Goal: Navigation & Orientation: Find specific page/section

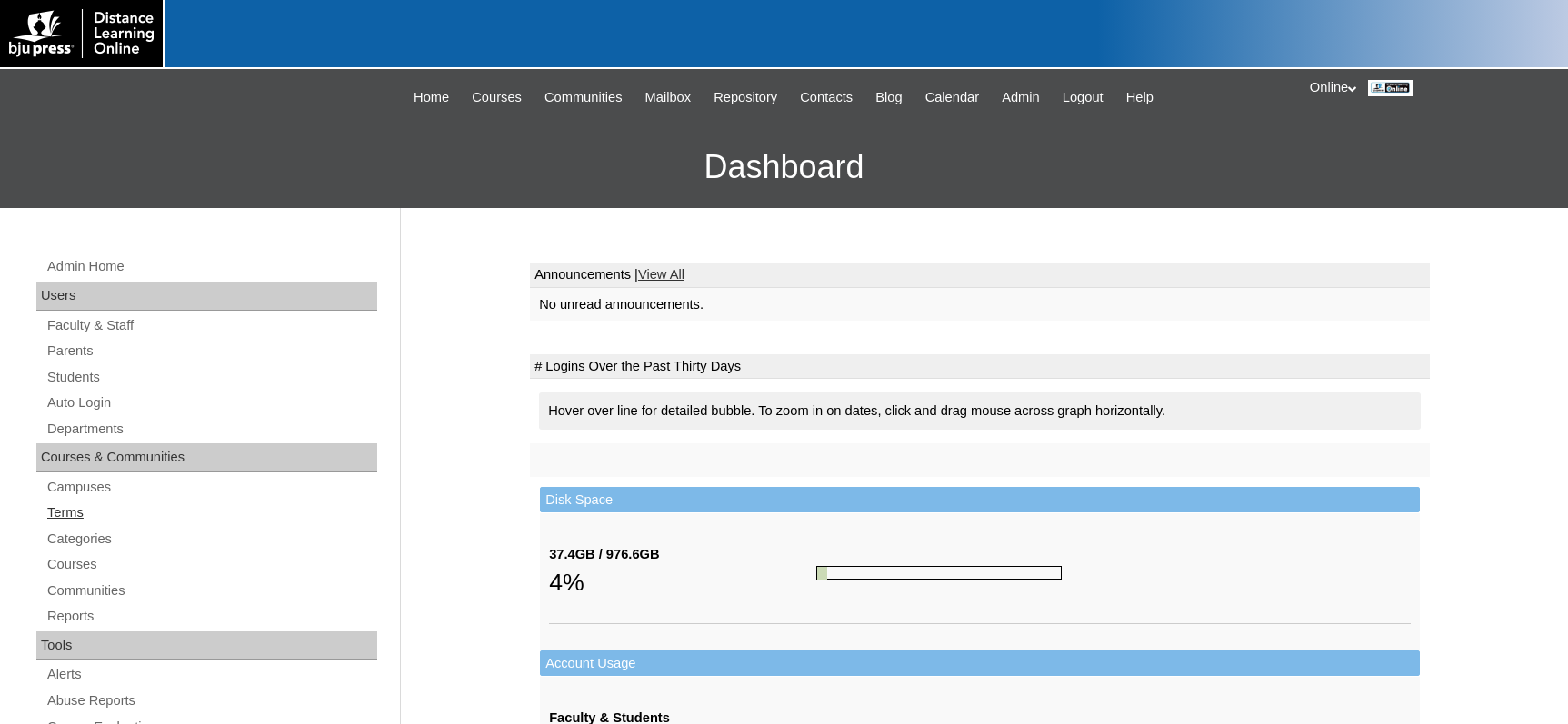
click at [82, 516] on link "Terms" at bounding box center [211, 512] width 332 height 23
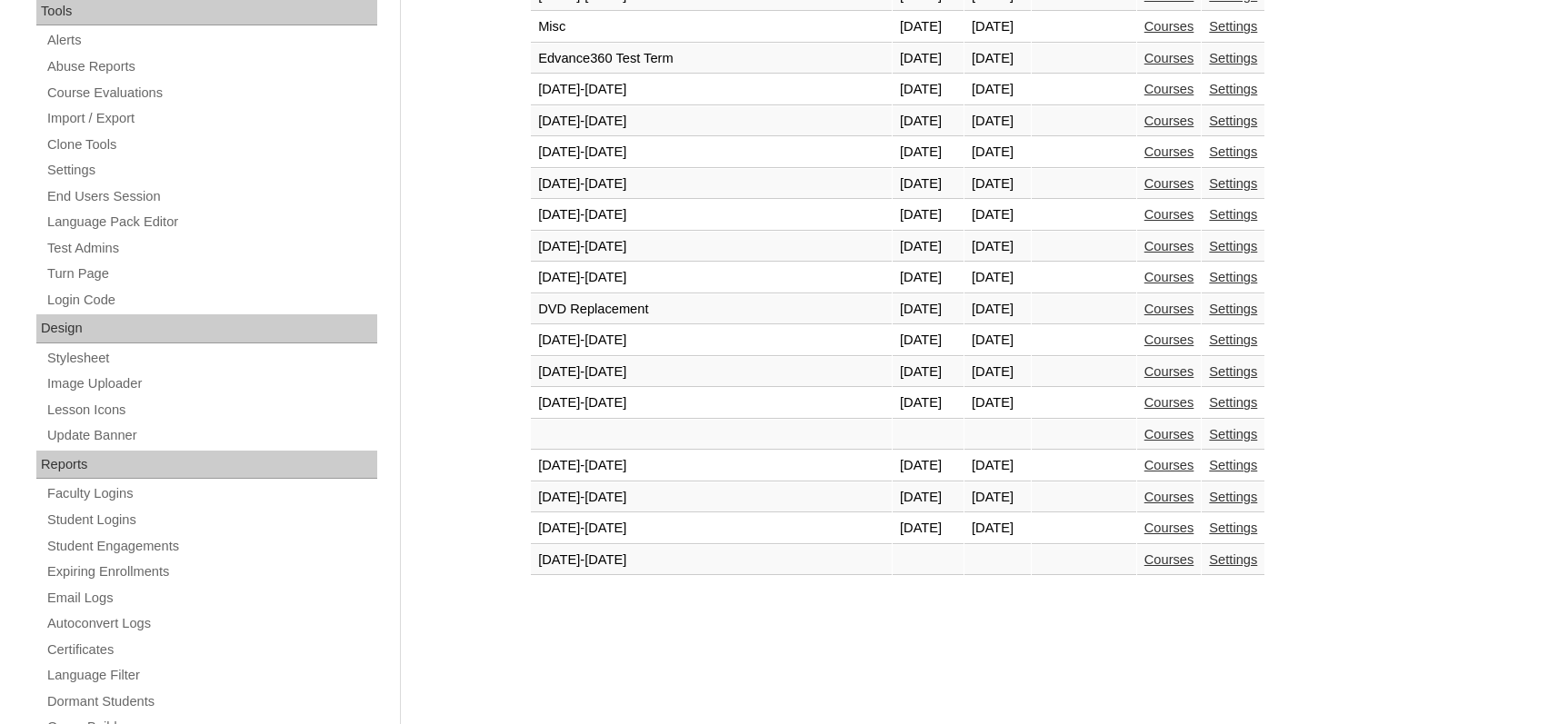
scroll to position [636, 0]
click at [1144, 527] on link "Courses" at bounding box center [1169, 526] width 50 height 15
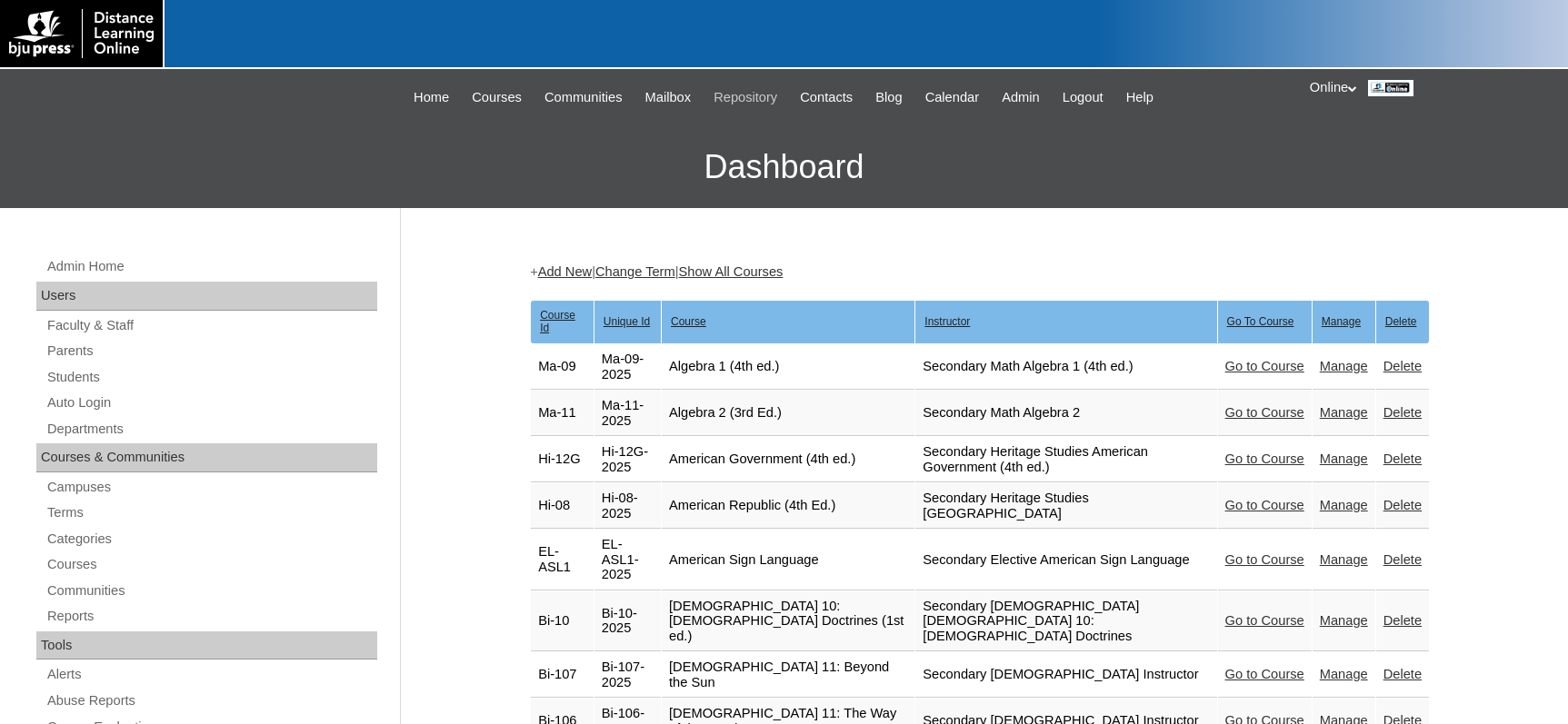
click at [744, 93] on span "Repository" at bounding box center [745, 97] width 64 height 21
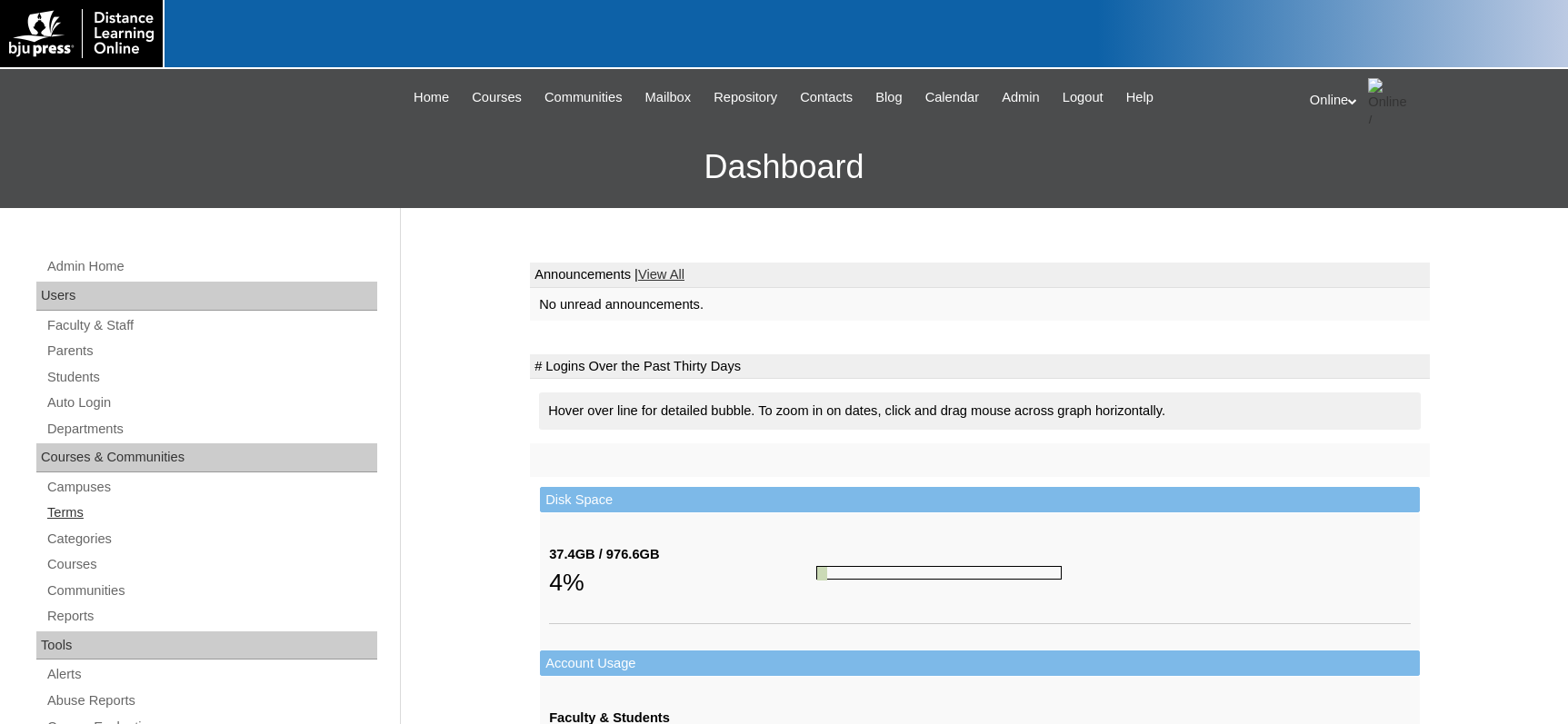
click at [88, 512] on link "Terms" at bounding box center [211, 512] width 332 height 23
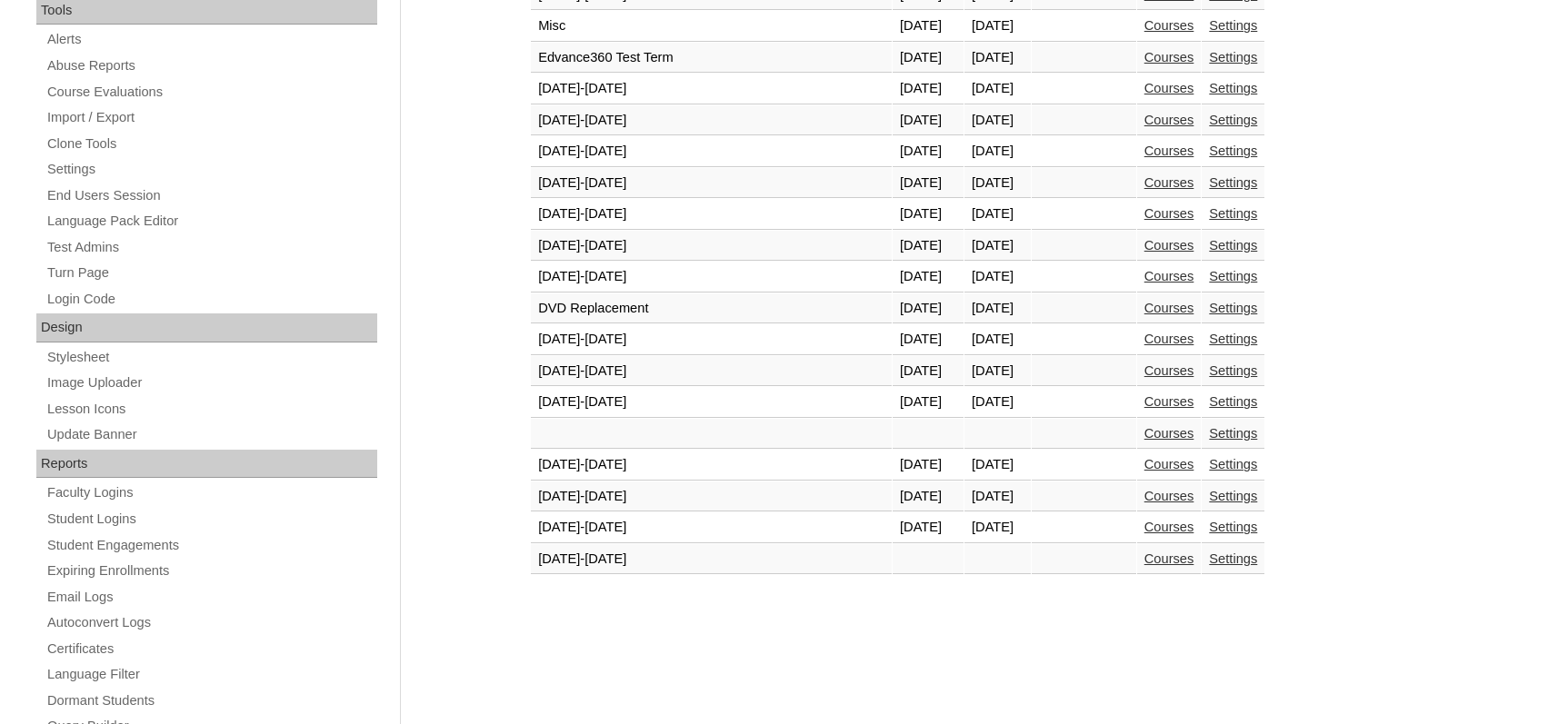
scroll to position [636, 0]
click at [1144, 499] on link "Courses" at bounding box center [1169, 494] width 50 height 15
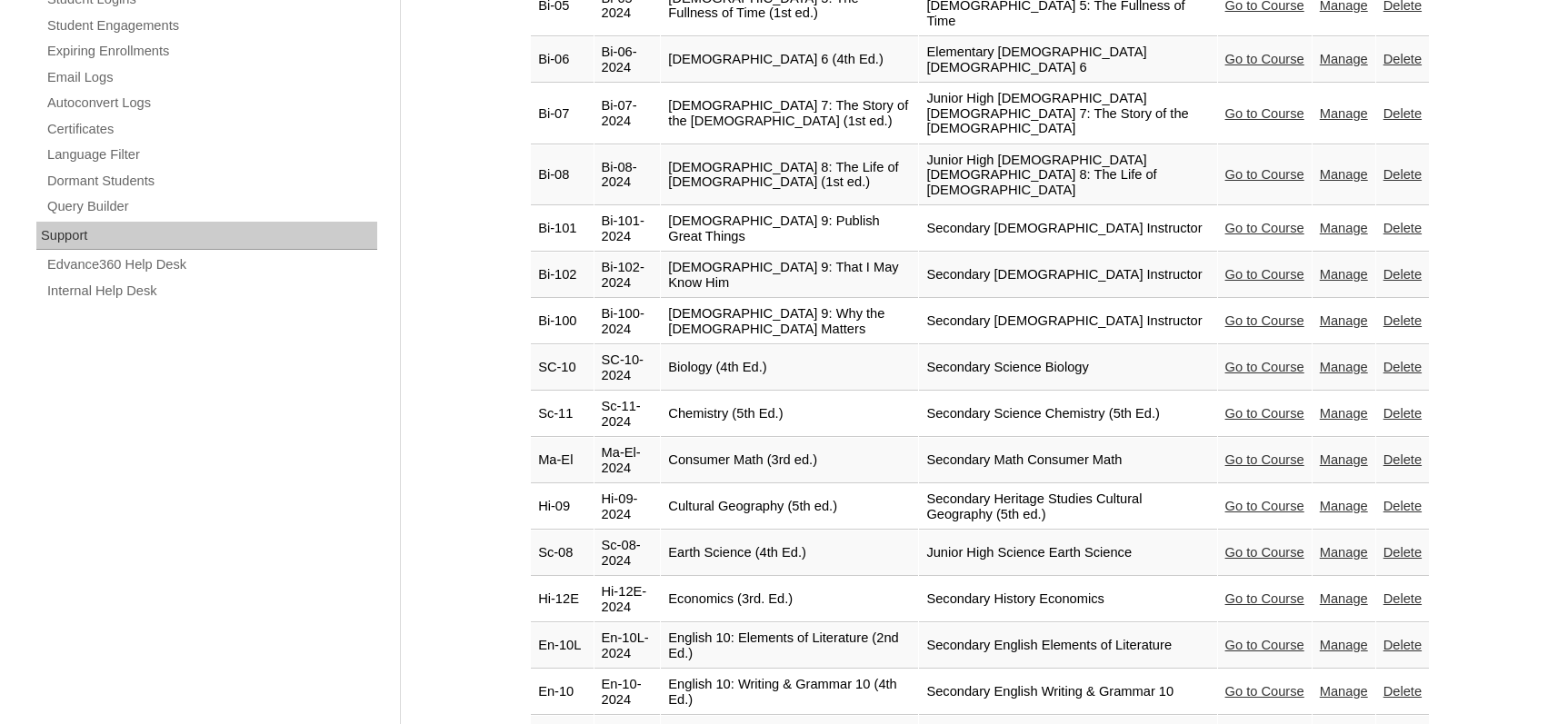
scroll to position [1181, 0]
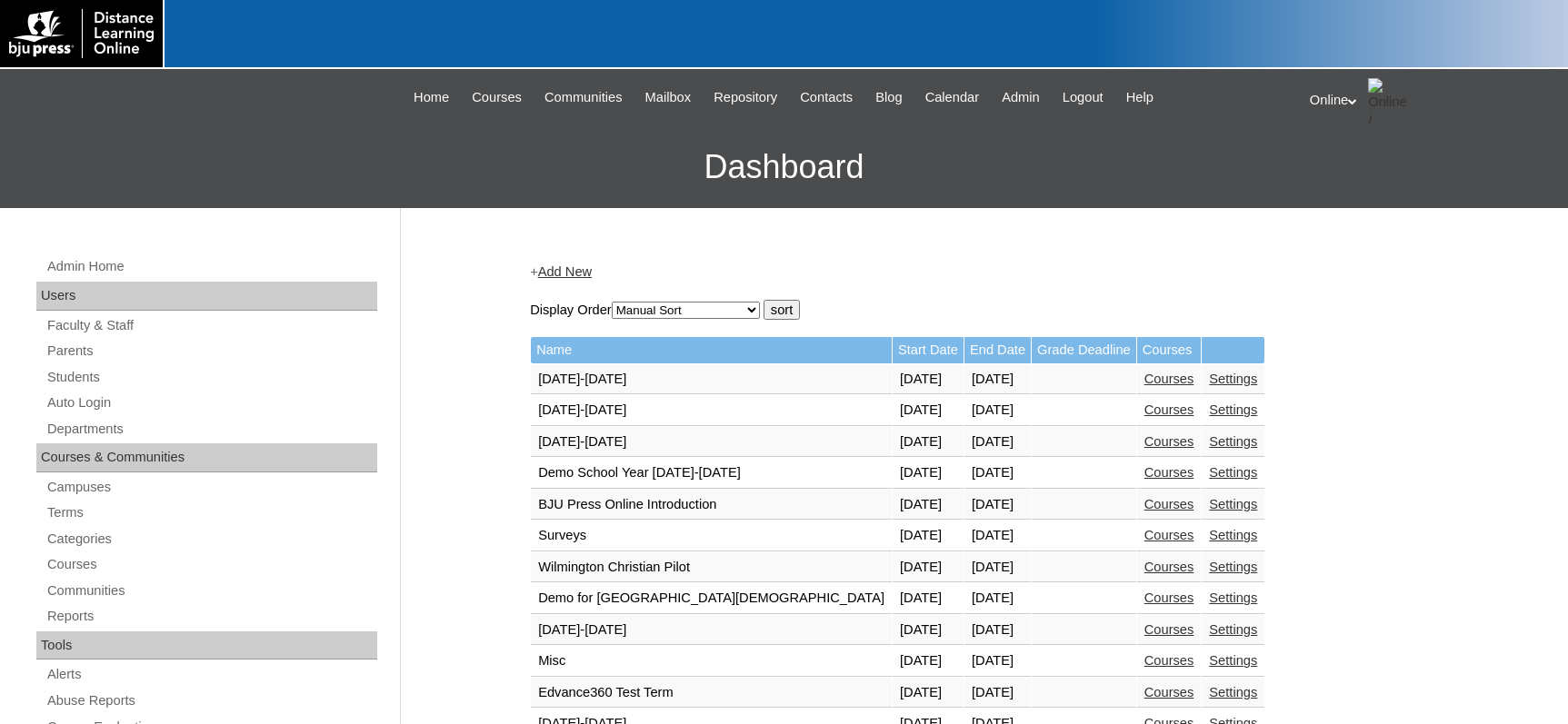
scroll to position [631, 0]
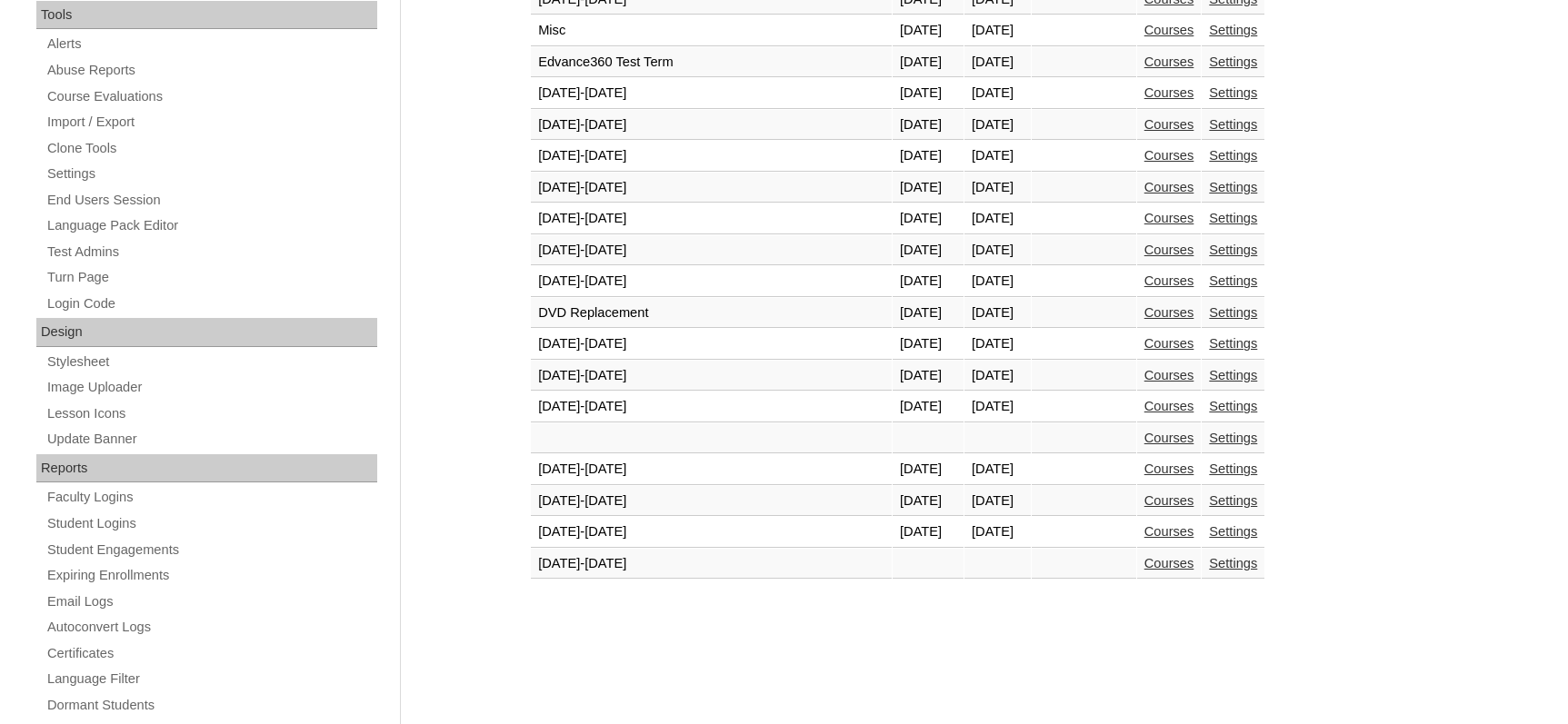
click at [1144, 539] on link "Courses" at bounding box center [1169, 532] width 50 height 15
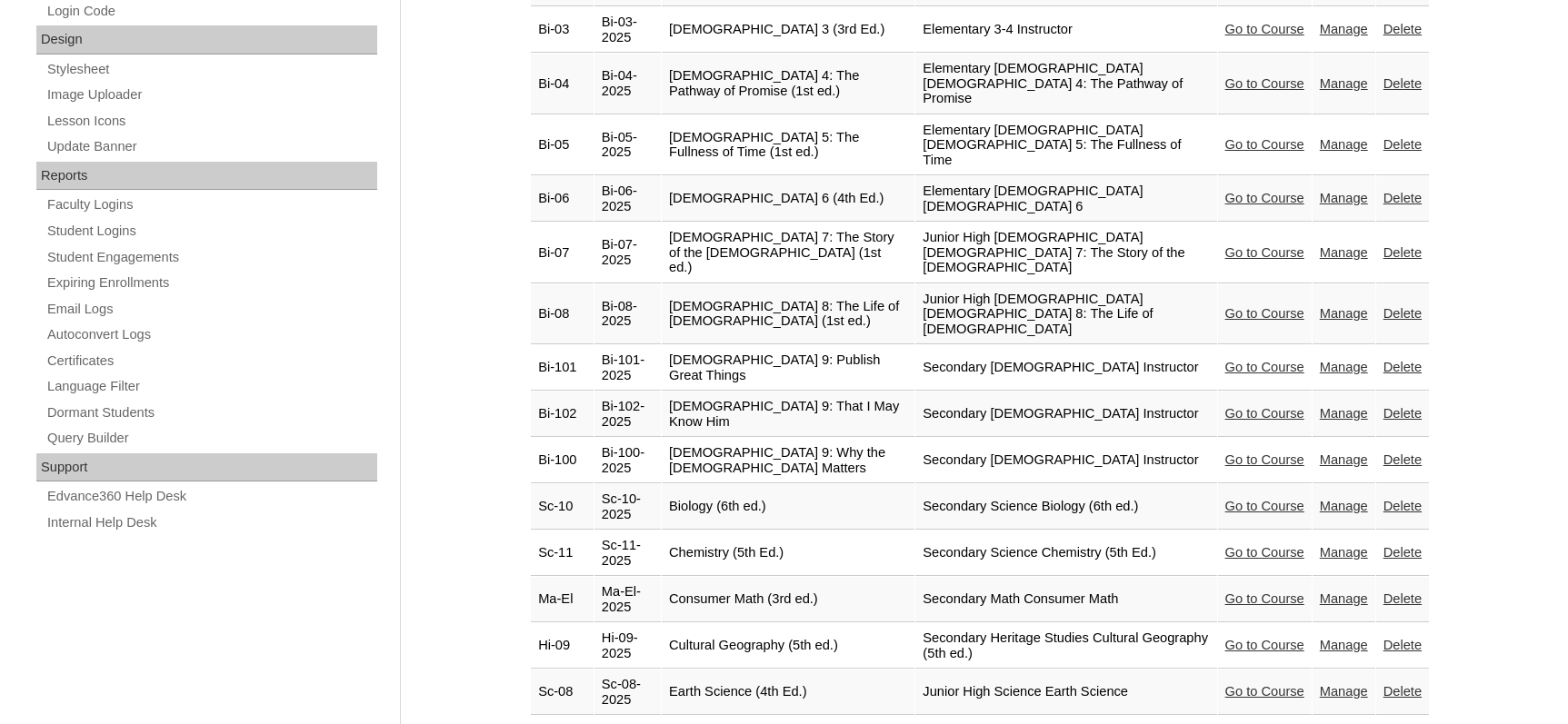
scroll to position [1091, 0]
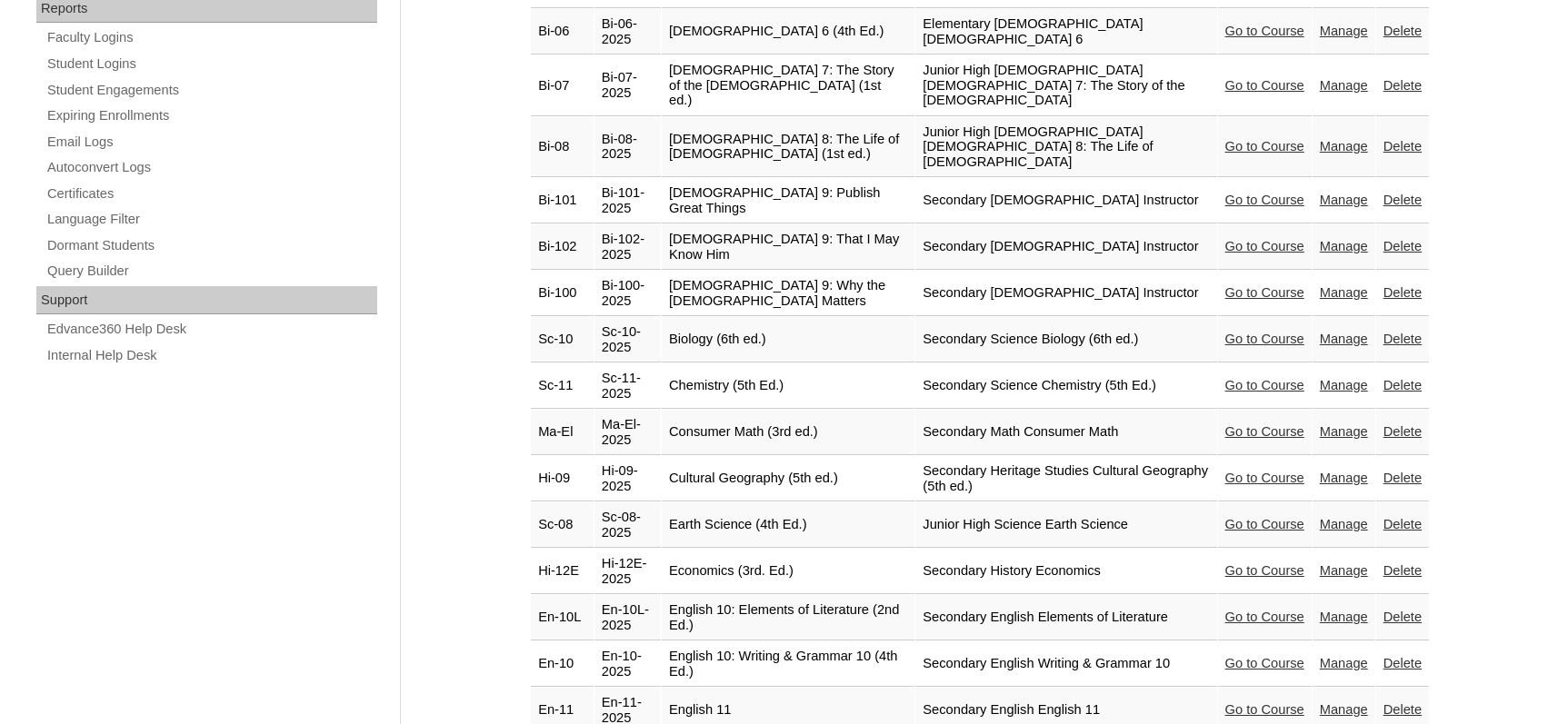
click at [1228, 517] on link "Go to Course" at bounding box center [1265, 524] width 79 height 15
